Goal: Go to known website: Access a specific website the user already knows

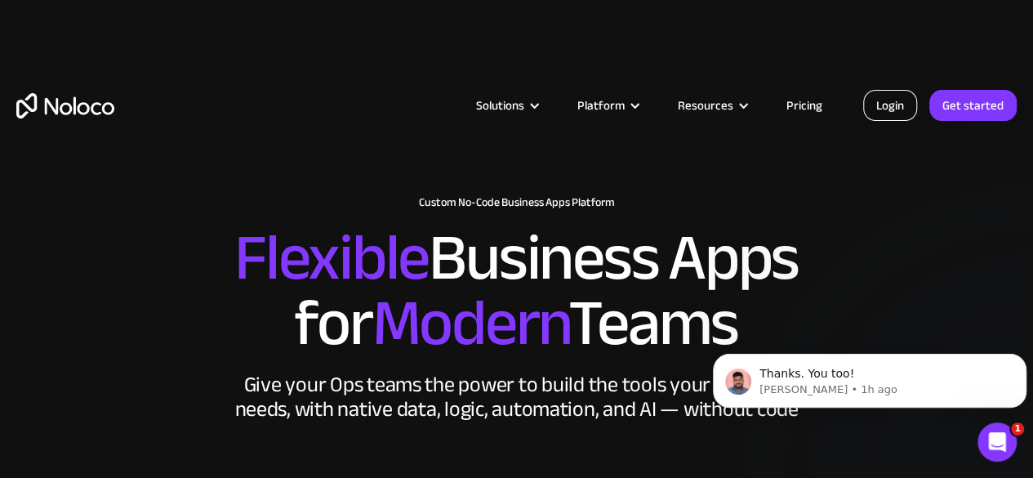
click at [890, 104] on link "Login" at bounding box center [890, 105] width 54 height 31
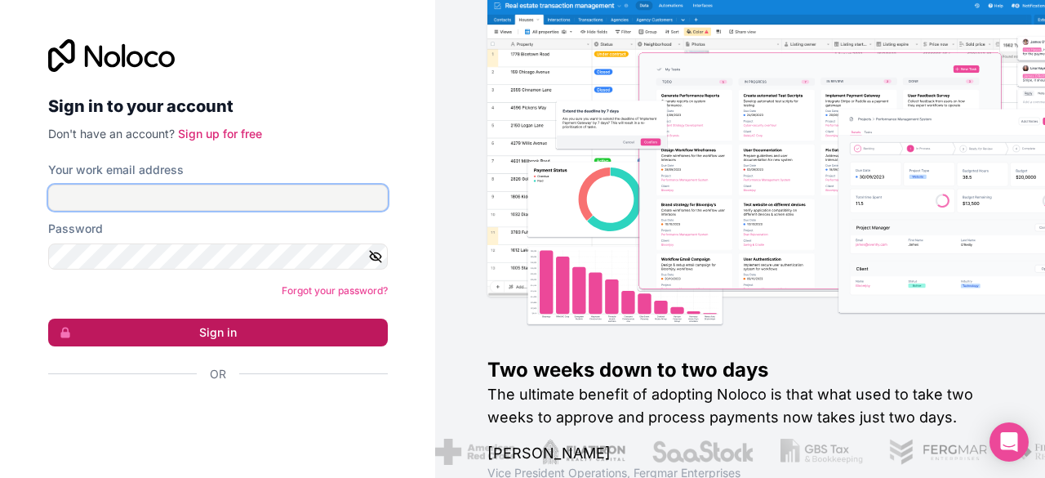
type input "[PERSON_NAME][EMAIL_ADDRESS][DOMAIN_NAME]"
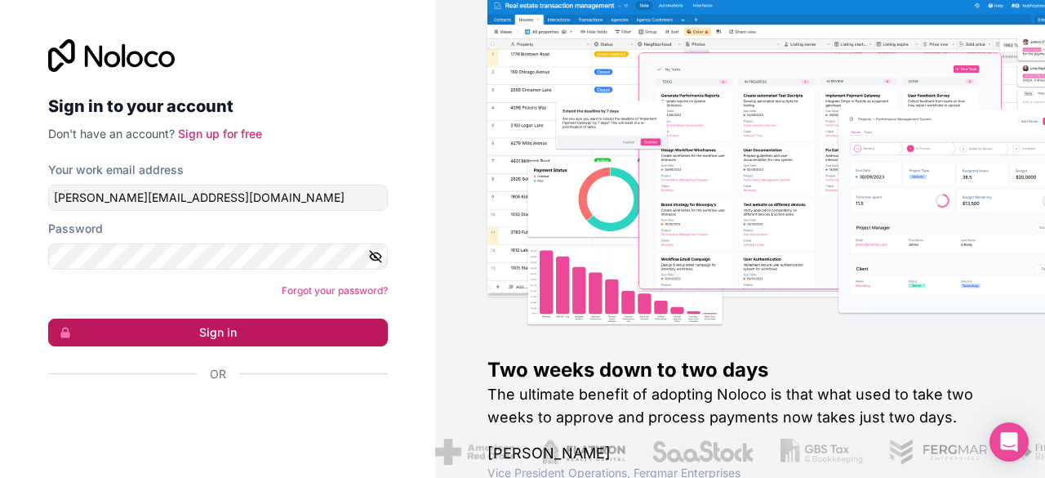
click at [213, 334] on button "Sign in" at bounding box center [218, 332] width 340 height 28
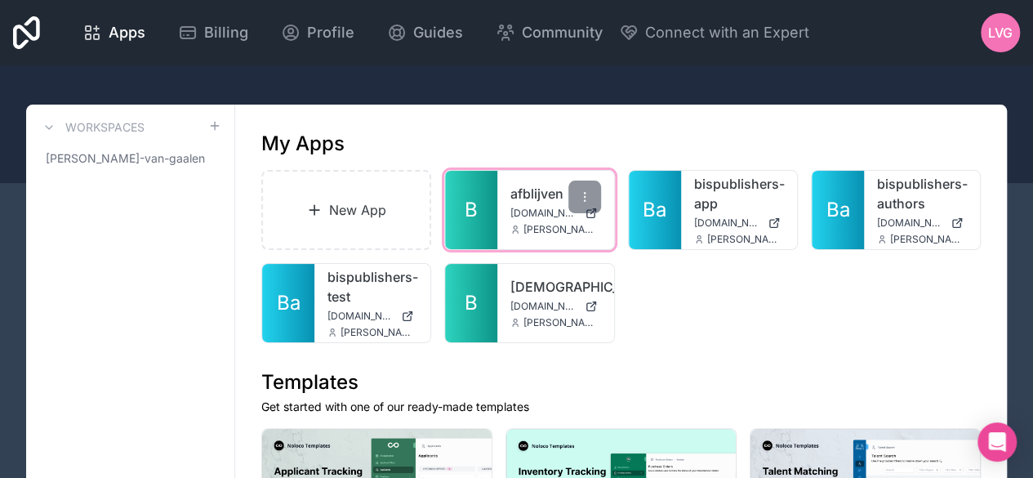
click at [501, 219] on div "afblijven [DOMAIN_NAME] [PERSON_NAME][EMAIL_ADDRESS][DOMAIN_NAME]" at bounding box center [555, 210] width 116 height 78
click at [536, 199] on link "afblijven" at bounding box center [555, 194] width 90 height 20
